Goal: Task Accomplishment & Management: Manage account settings

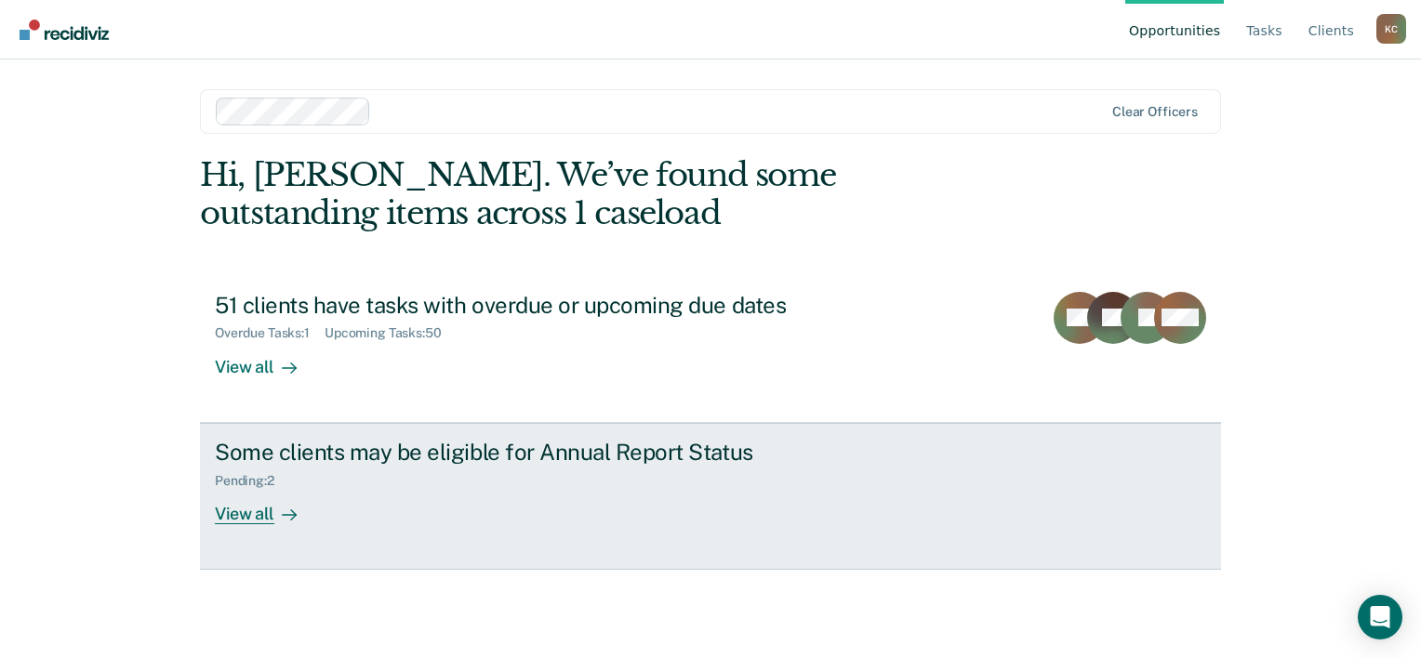
click at [253, 513] on div "View all" at bounding box center [267, 506] width 104 height 36
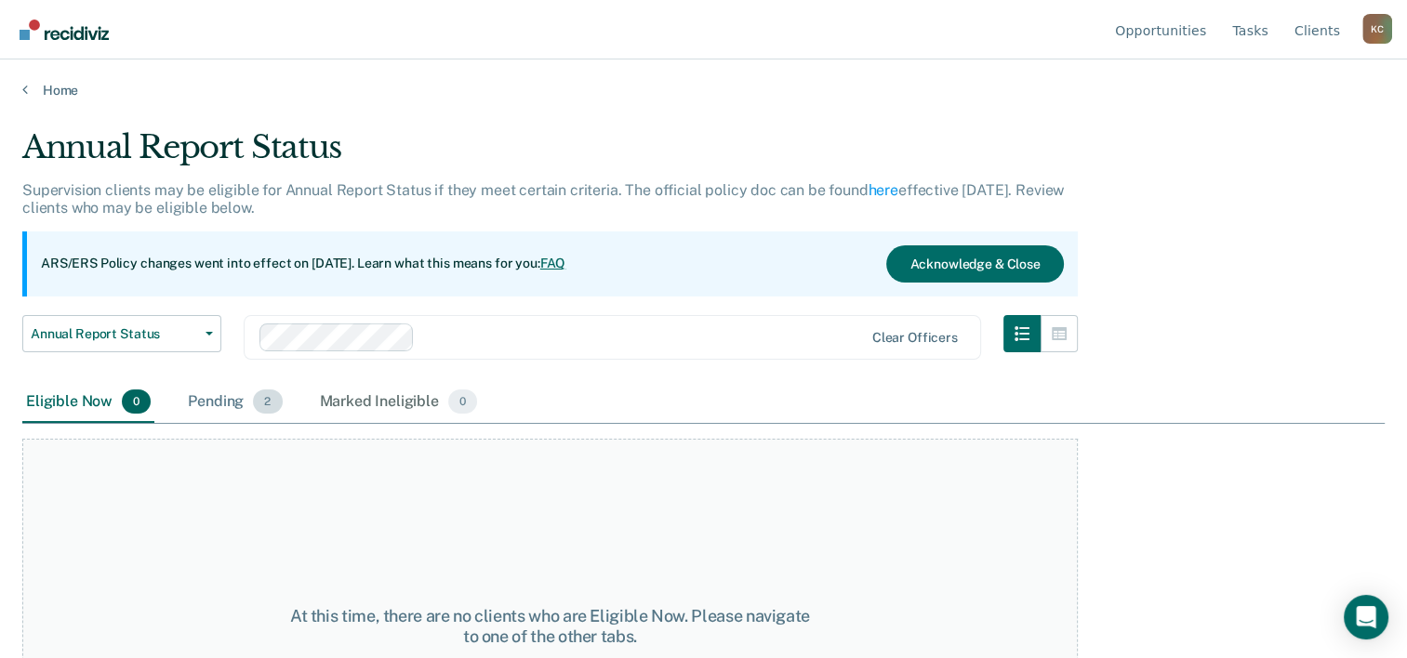
click at [206, 401] on div "Pending 2" at bounding box center [234, 402] width 101 height 41
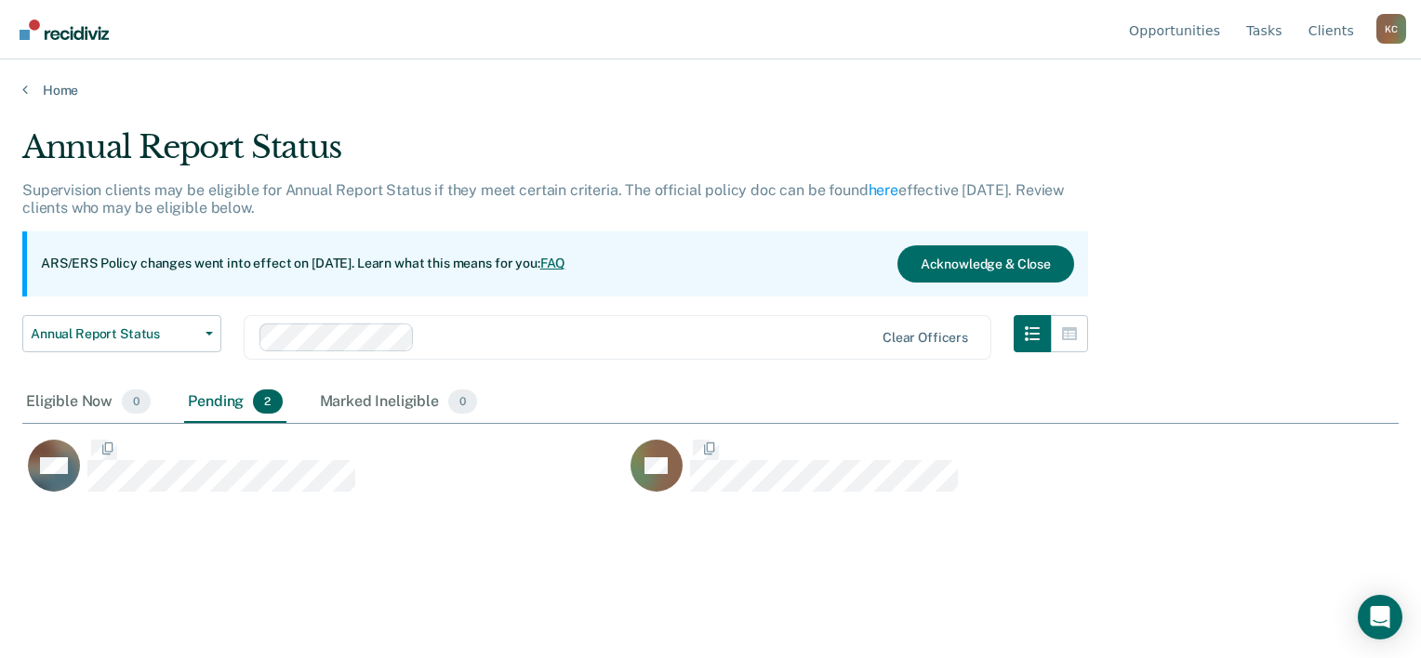
scroll to position [376, 1361]
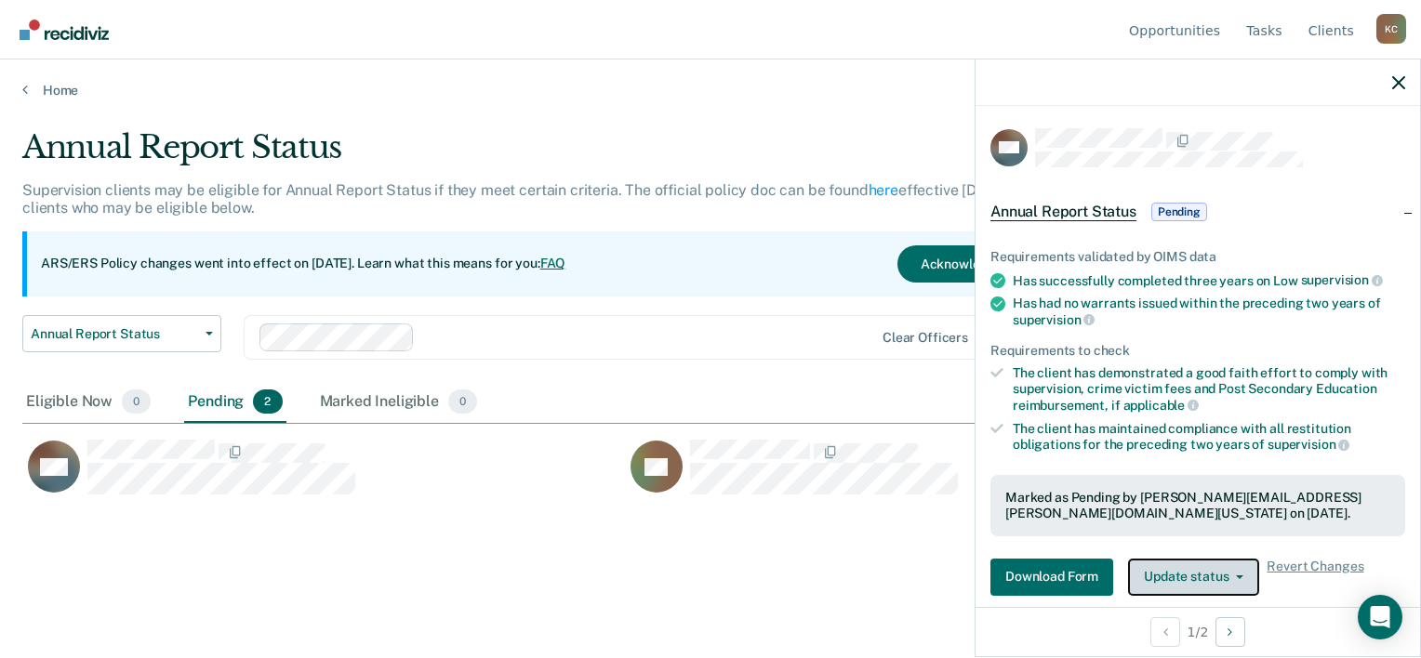
click at [1227, 567] on button "Update status" at bounding box center [1193, 577] width 131 height 37
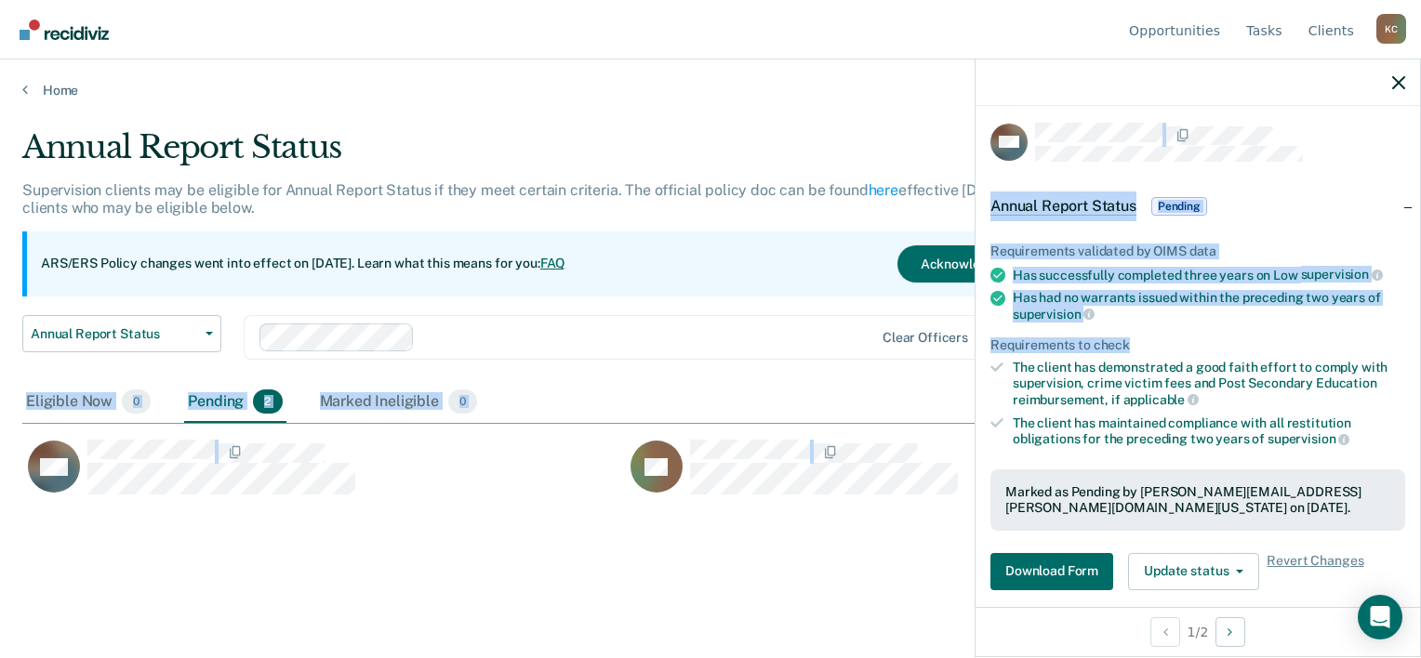
scroll to position [15, 0]
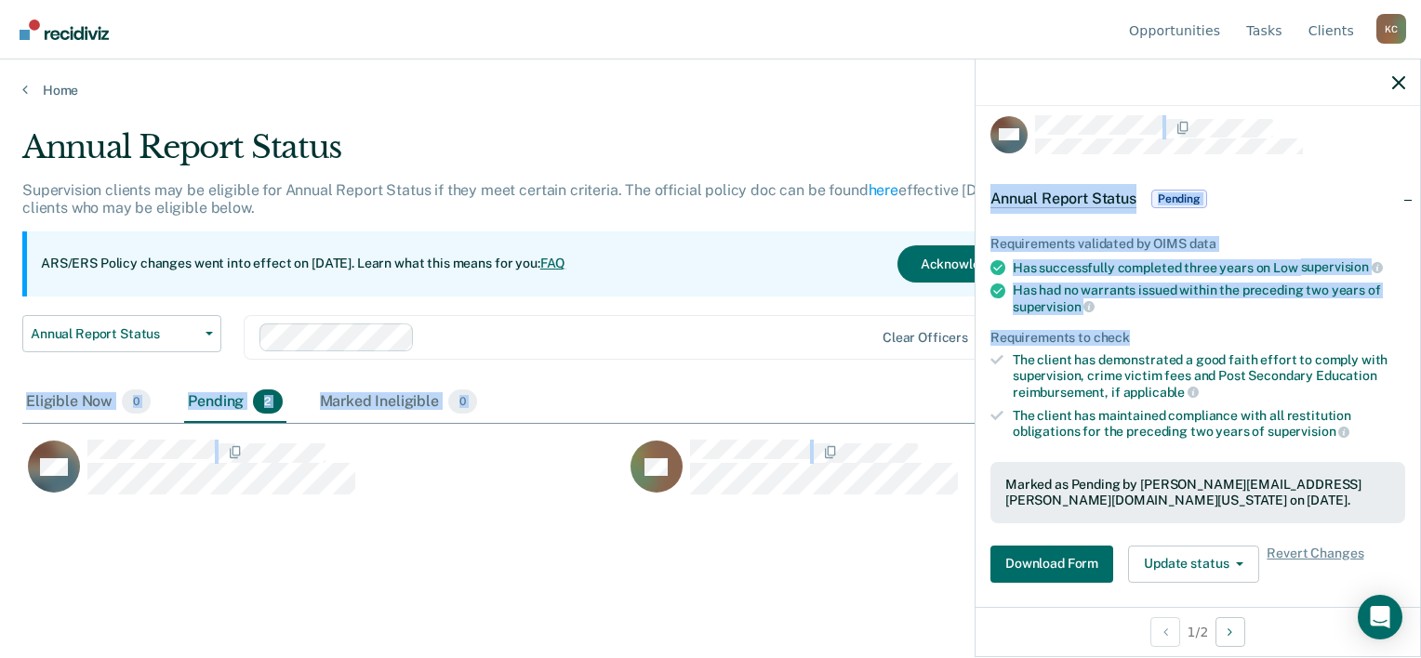
click at [1420, 351] on html "Looks like you’re using Internet Explorer 11. For faster loading and a better e…" at bounding box center [710, 329] width 1421 height 658
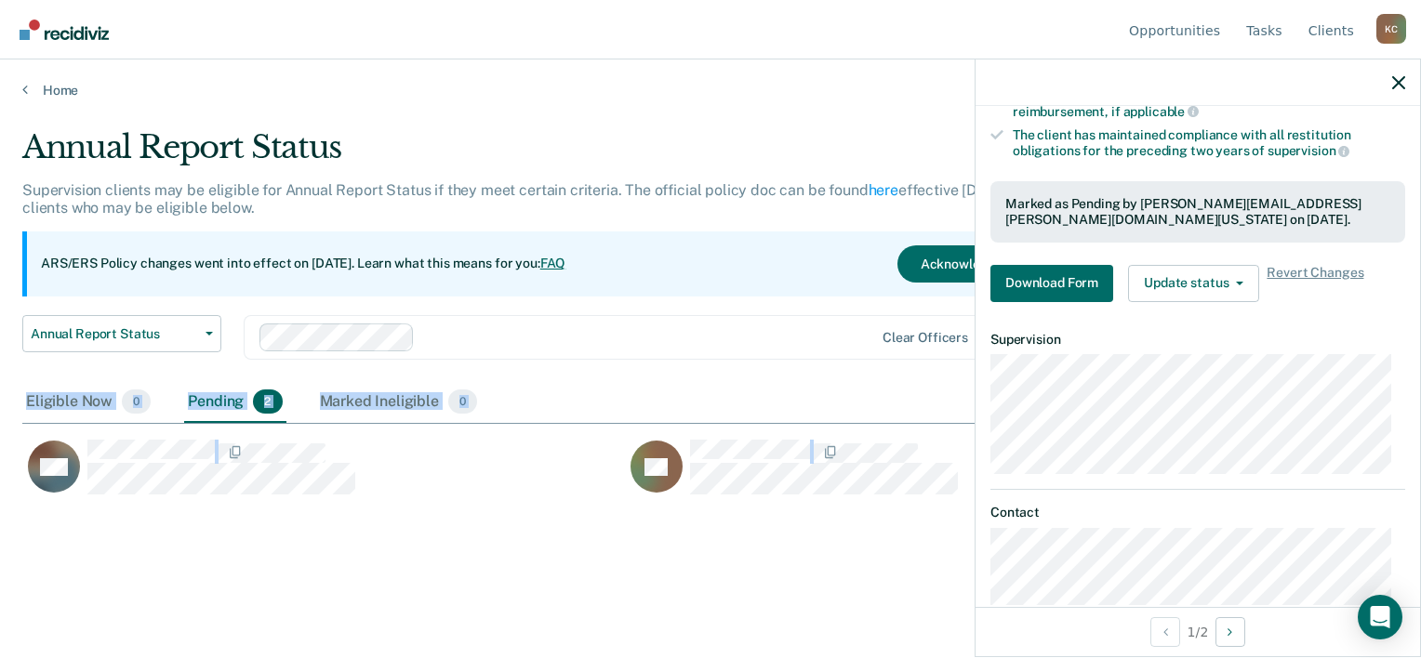
scroll to position [292, 0]
click at [1224, 283] on button "Update status" at bounding box center [1193, 285] width 131 height 37
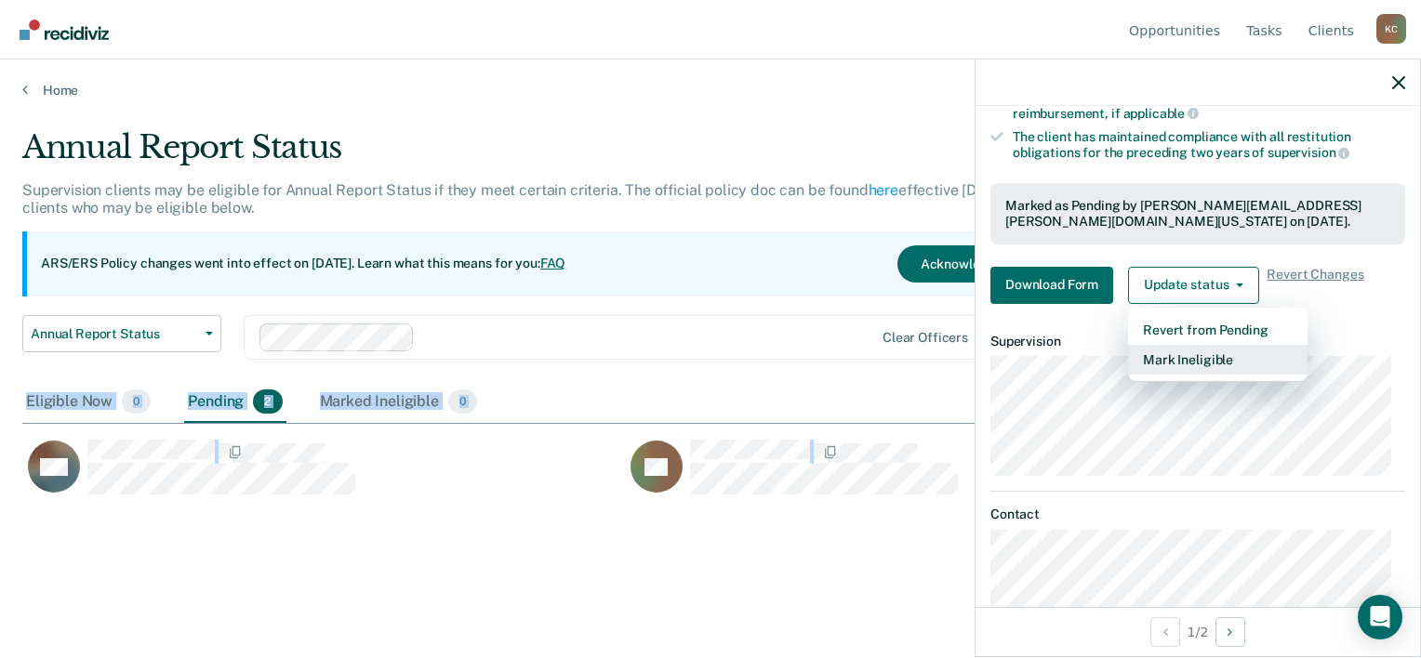
click at [1200, 353] on button "Mark Ineligible" at bounding box center [1217, 360] width 179 height 30
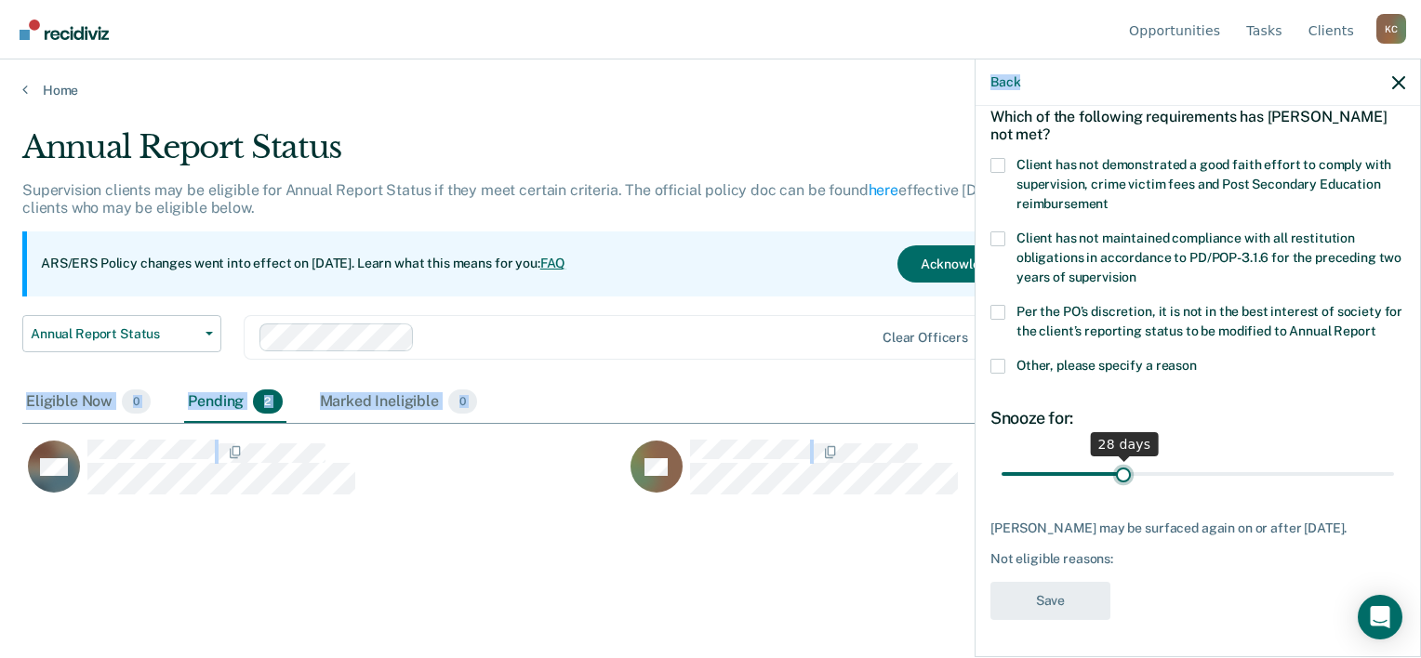
click at [1121, 465] on input "range" at bounding box center [1197, 474] width 392 height 33
drag, startPoint x: 1121, startPoint y: 465, endPoint x: 1246, endPoint y: 466, distance: 125.5
click at [1248, 467] on input "range" at bounding box center [1197, 474] width 392 height 33
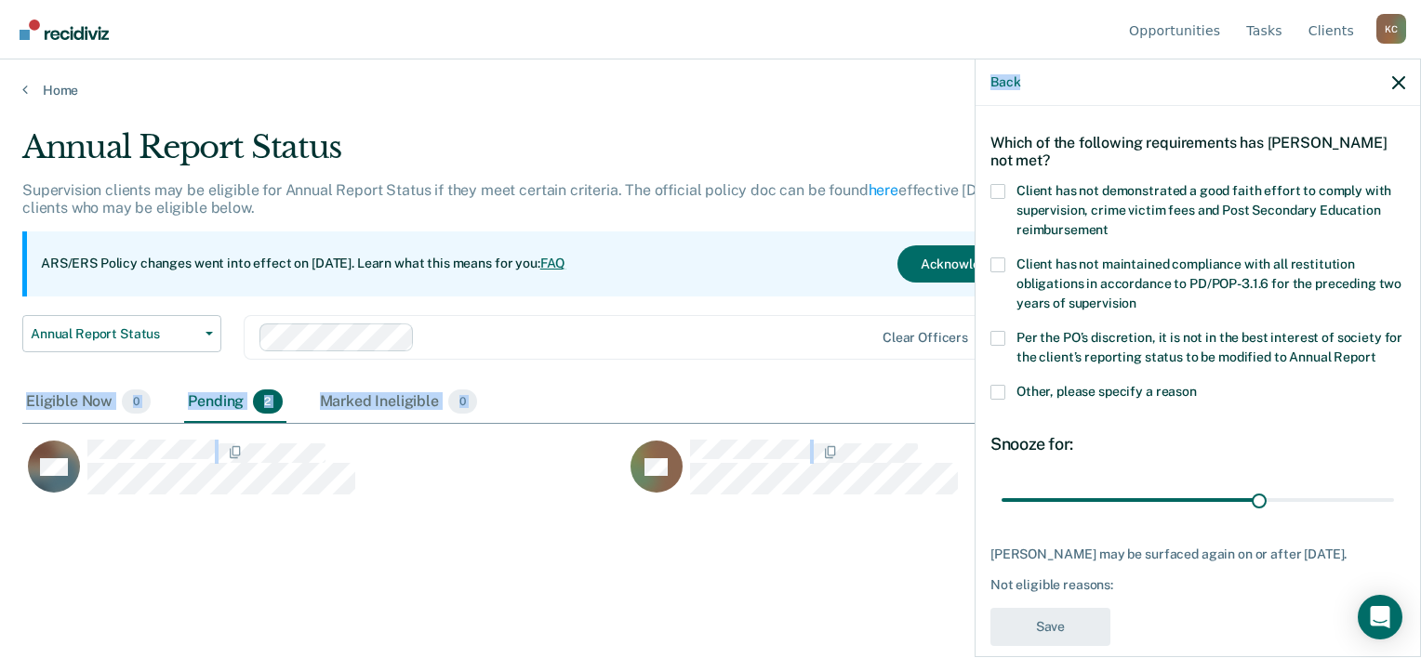
scroll to position [53, 0]
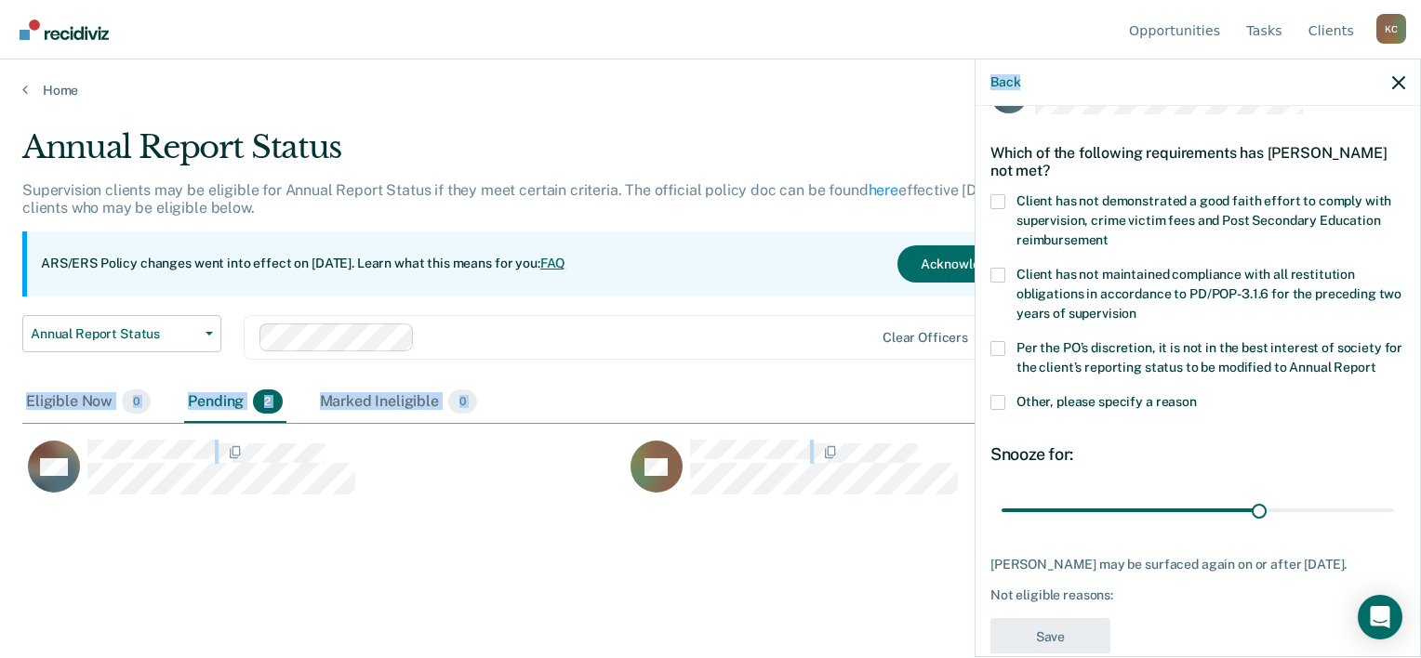
click at [994, 348] on span at bounding box center [997, 348] width 15 height 15
click at [1375, 361] on input "Per the PO’s discretion, it is not in the best interest of society for the clie…" at bounding box center [1375, 361] width 0 height 0
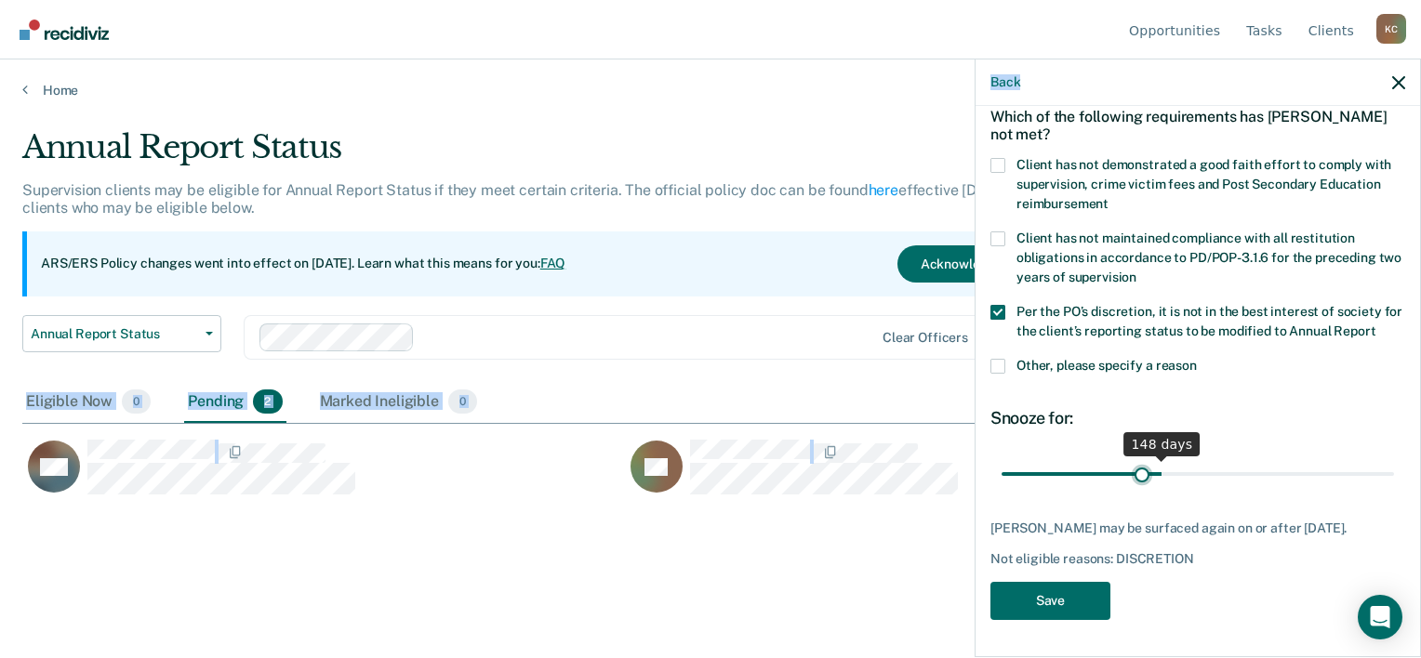
scroll to position [122, 0]
drag, startPoint x: 1068, startPoint y: 458, endPoint x: 1070, endPoint y: 468, distance: 10.4
type input "63"
click at [1070, 468] on input "range" at bounding box center [1197, 474] width 392 height 33
click at [1043, 596] on button "Save" at bounding box center [1050, 601] width 120 height 38
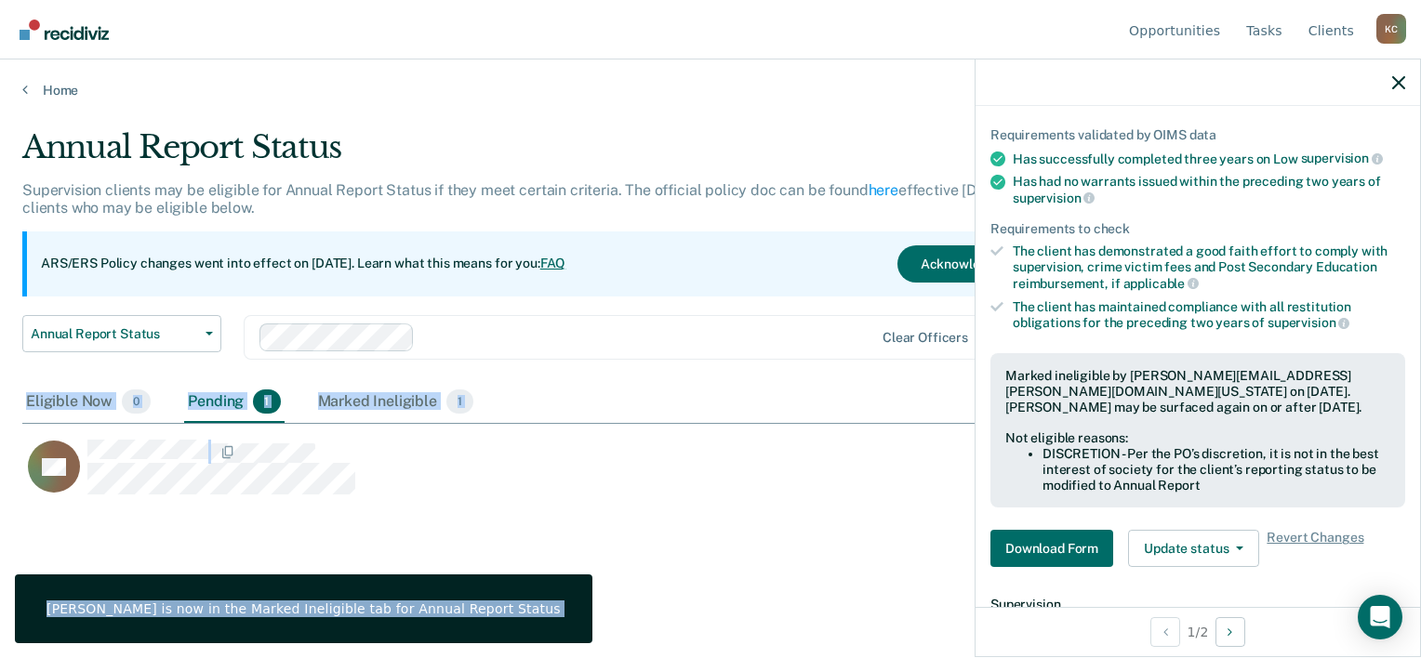
click at [433, 517] on div "Annual Report Status Supervision clients may be eligible for Annual Report Stat…" at bounding box center [710, 353] width 1376 height 450
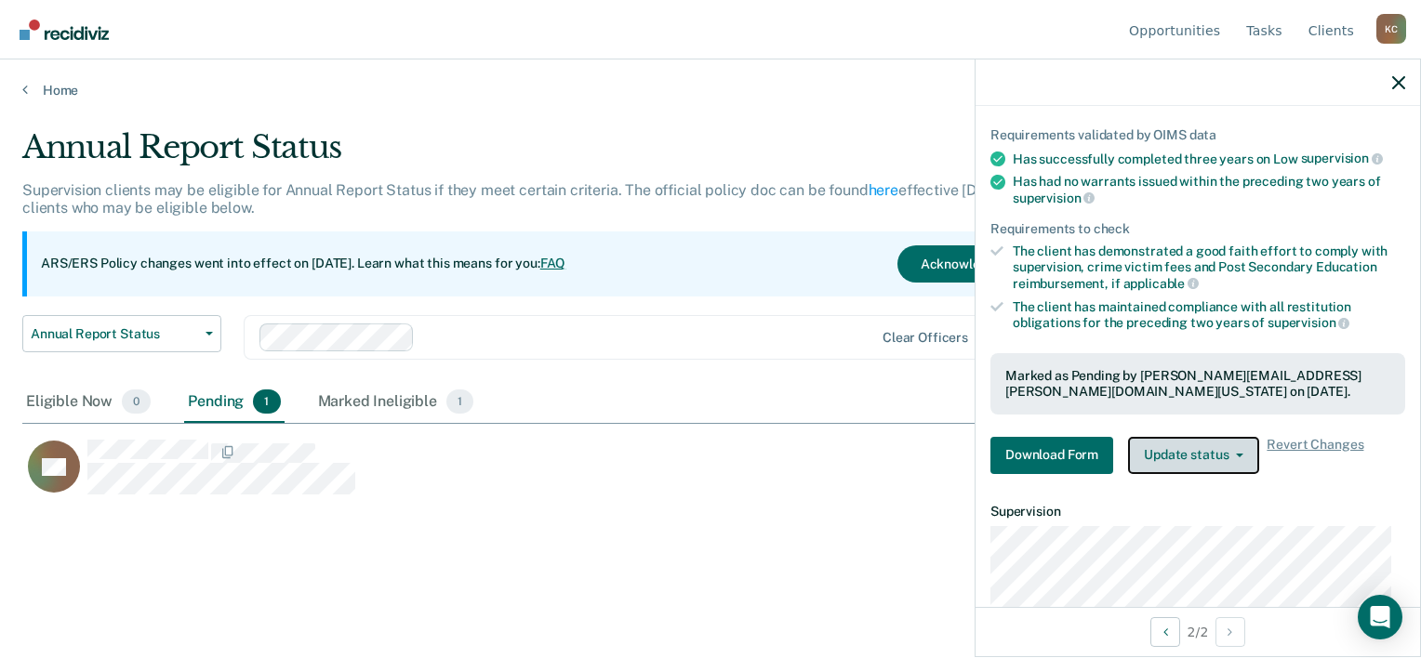
click at [1171, 452] on button "Update status" at bounding box center [1193, 455] width 131 height 37
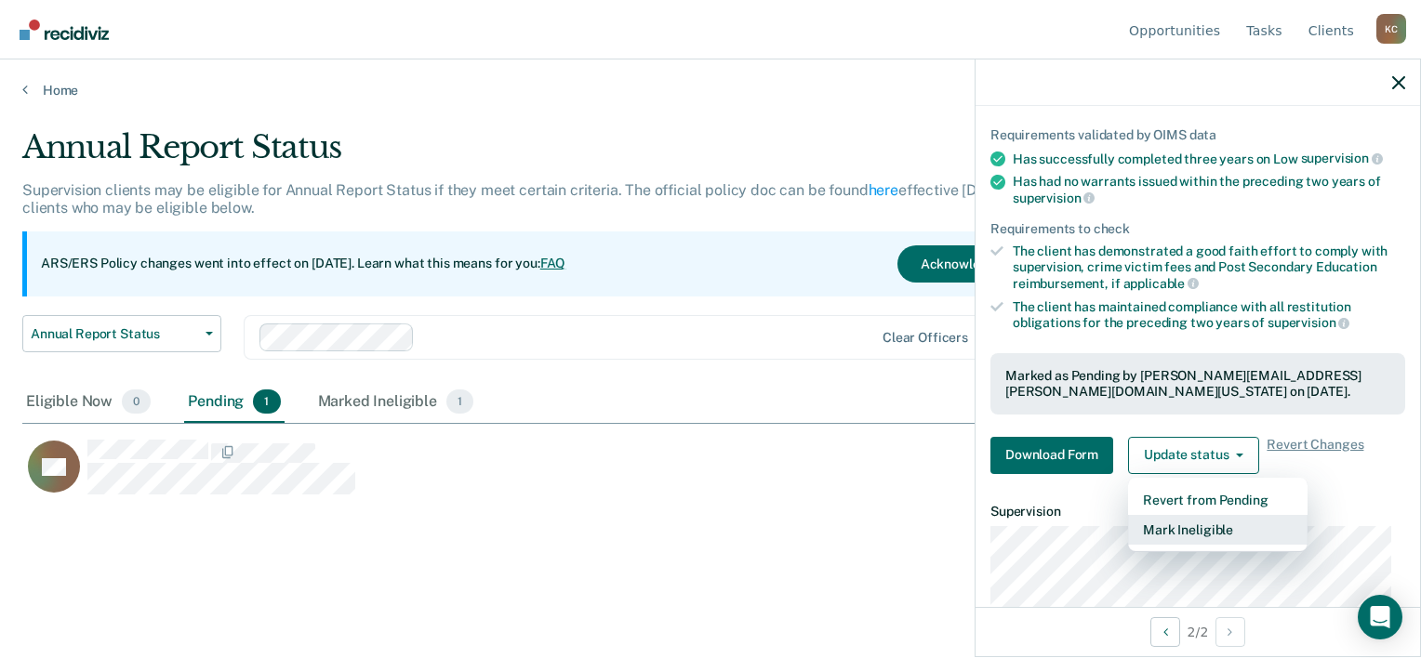
click at [1174, 521] on button "Mark Ineligible" at bounding box center [1217, 530] width 179 height 30
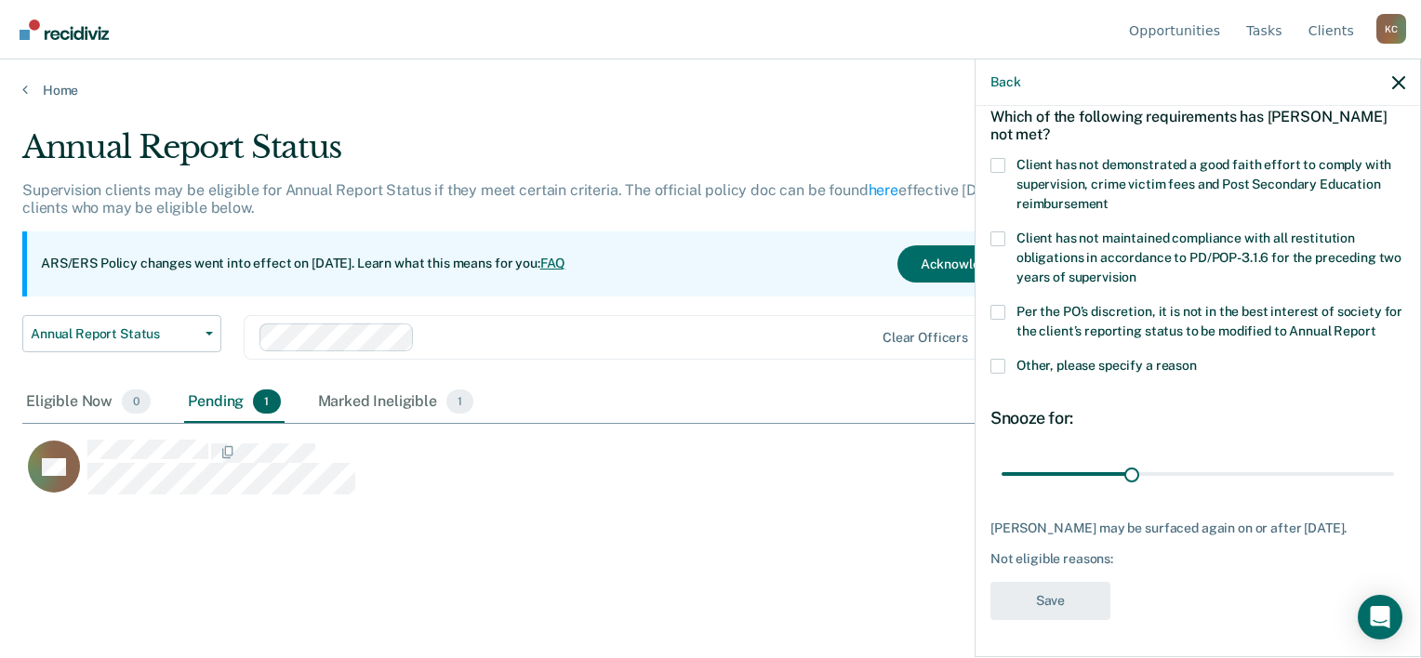
click at [998, 305] on span at bounding box center [997, 312] width 15 height 15
click at [1375, 325] on input "Per the PO’s discretion, it is not in the best interest of society for the clie…" at bounding box center [1375, 325] width 0 height 0
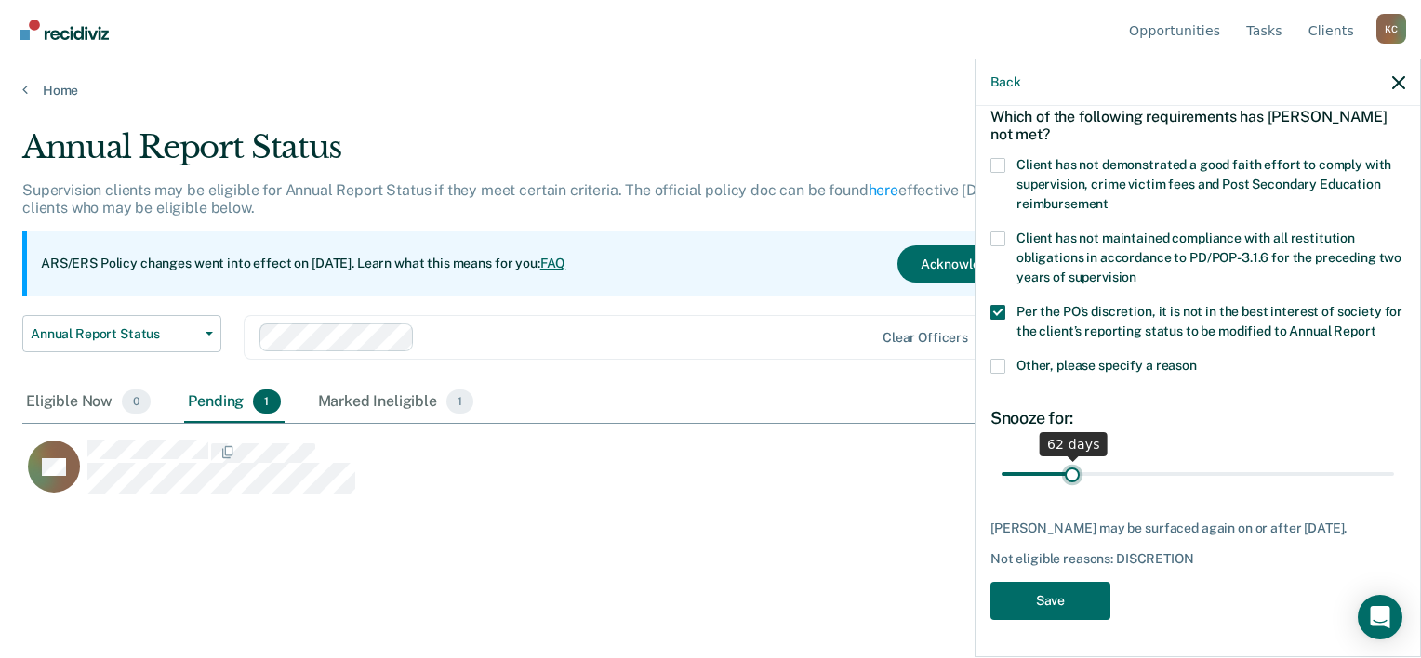
drag, startPoint x: 1038, startPoint y: 458, endPoint x: 1069, endPoint y: 459, distance: 31.7
type input "62"
click at [1069, 459] on input "range" at bounding box center [1197, 474] width 392 height 33
click at [1059, 603] on button "Save" at bounding box center [1050, 601] width 120 height 38
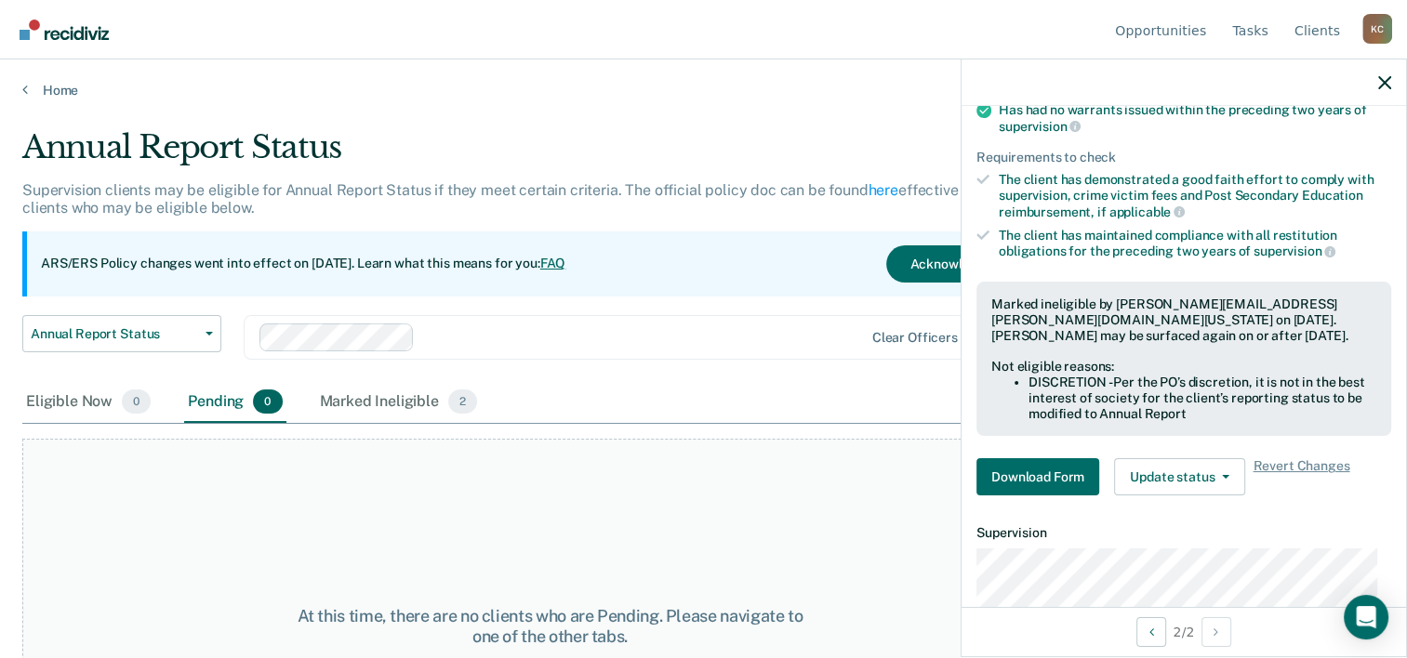
scroll to position [0, 0]
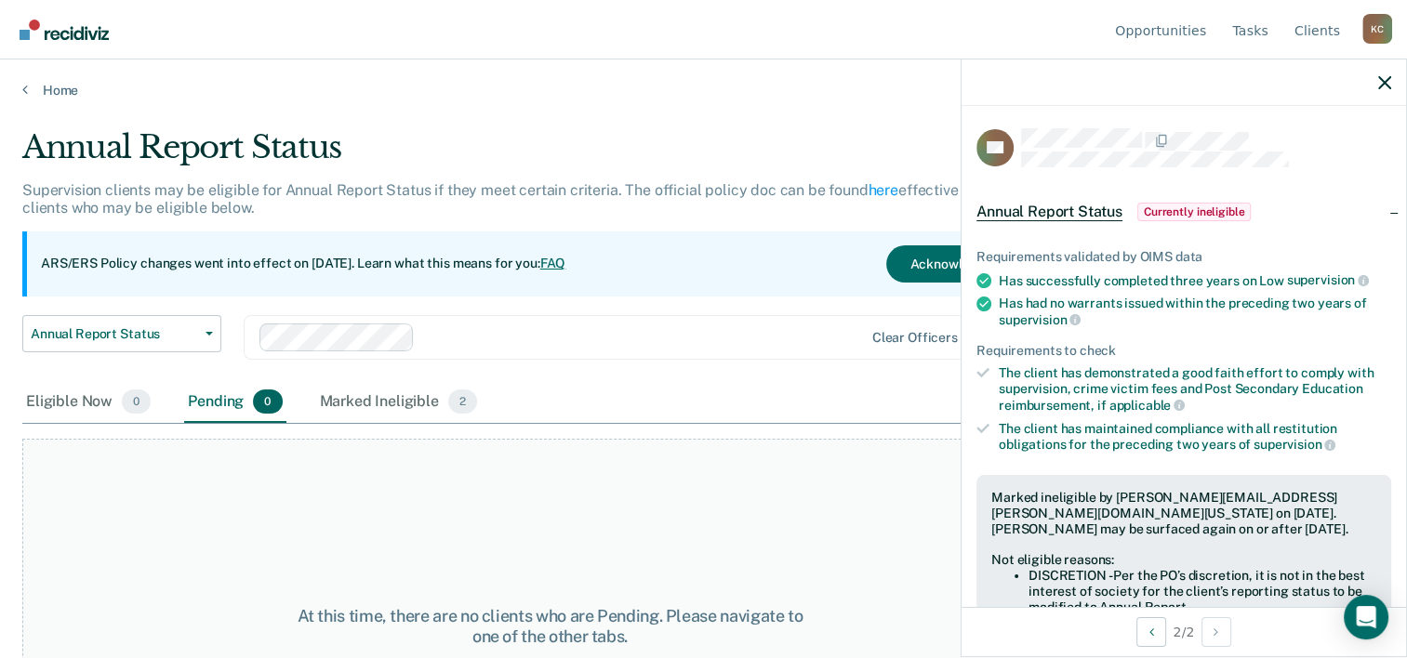
click at [1376, 81] on div at bounding box center [1183, 83] width 444 height 46
click at [1388, 82] on icon "button" at bounding box center [1384, 82] width 13 height 13
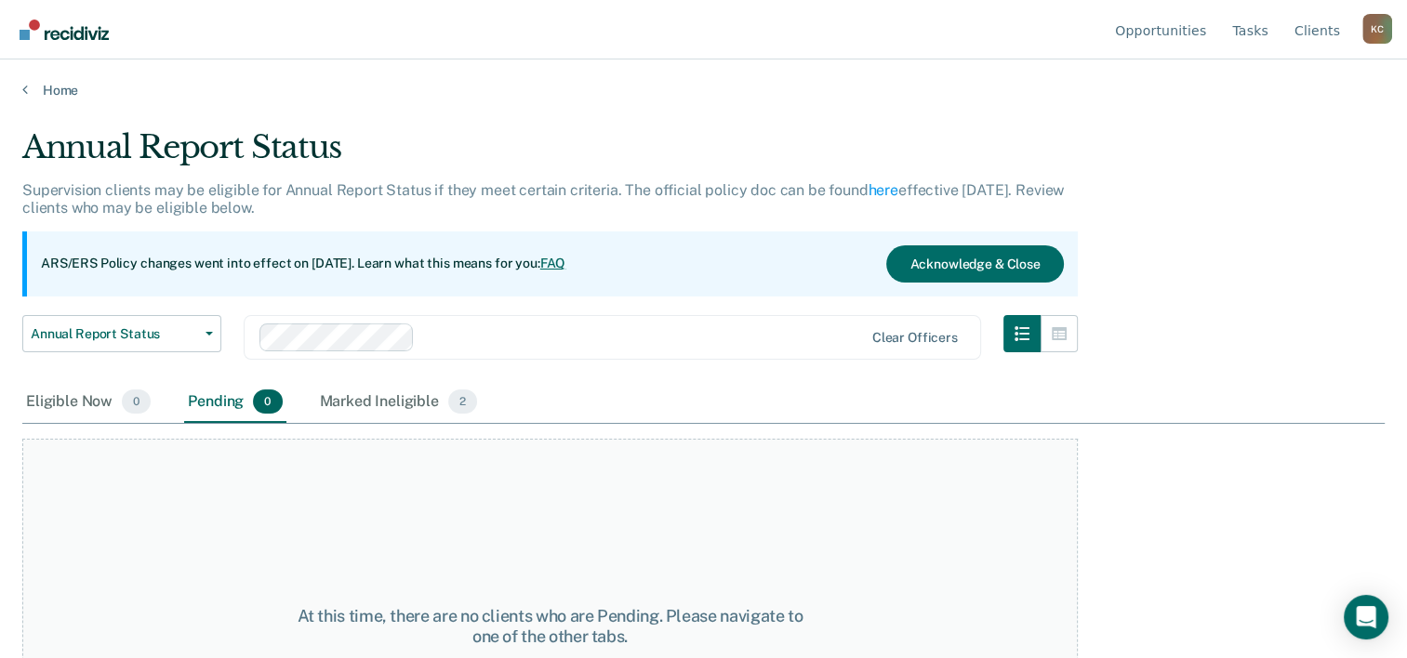
click at [1380, 26] on div "K C" at bounding box center [1377, 29] width 30 height 30
click at [1276, 152] on link "Log Out" at bounding box center [1302, 147] width 120 height 16
